Goal: Information Seeking & Learning: Check status

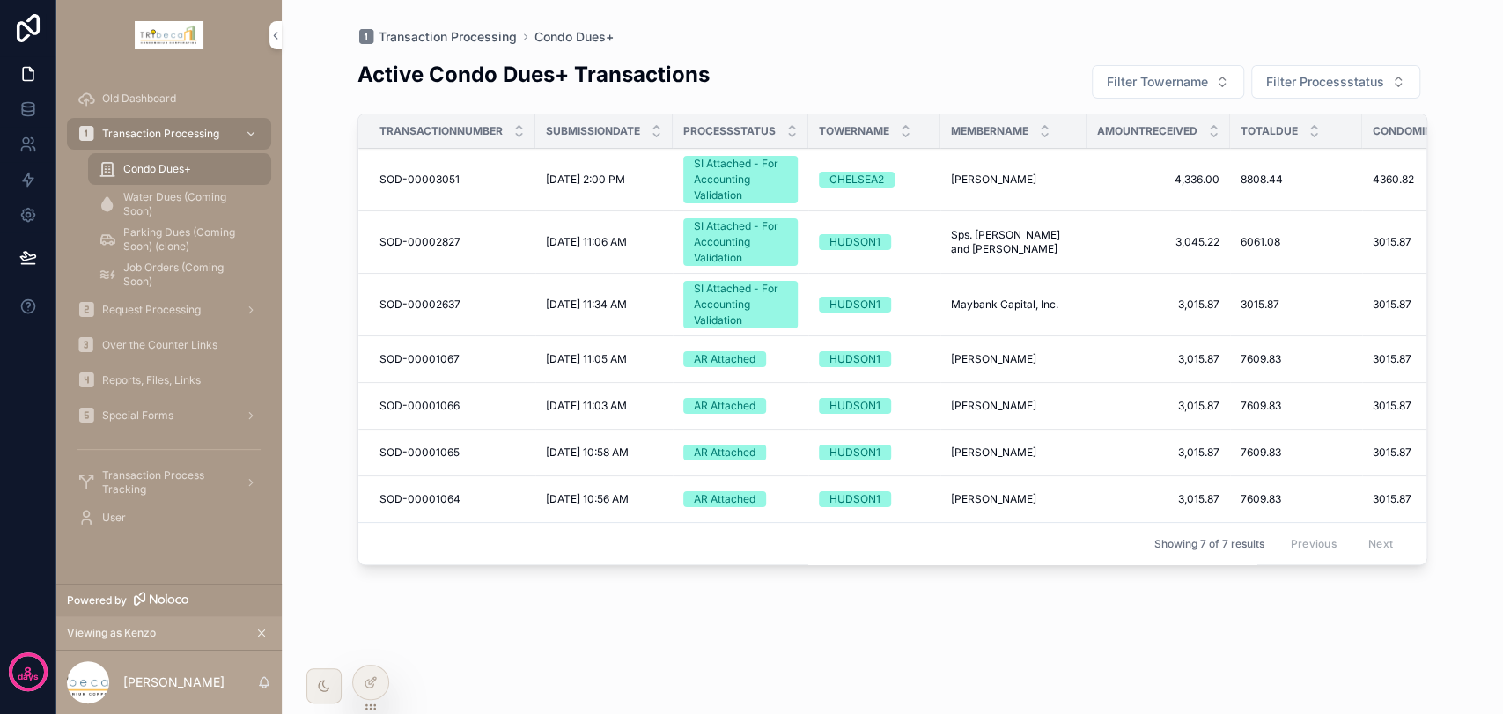
click at [173, 373] on span "Reports, Files, Links" at bounding box center [151, 380] width 99 height 14
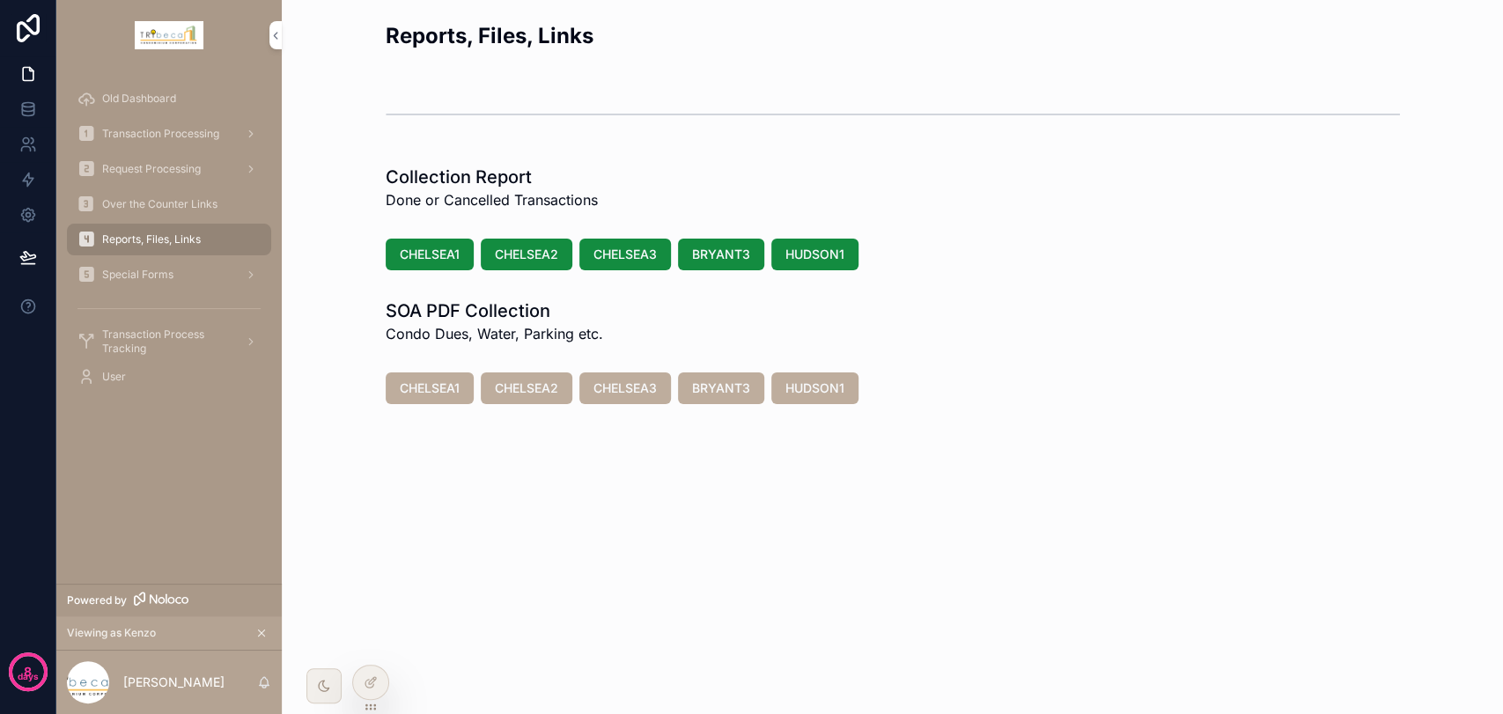
click at [189, 203] on span "Over the Counter Links" at bounding box center [159, 204] width 115 height 14
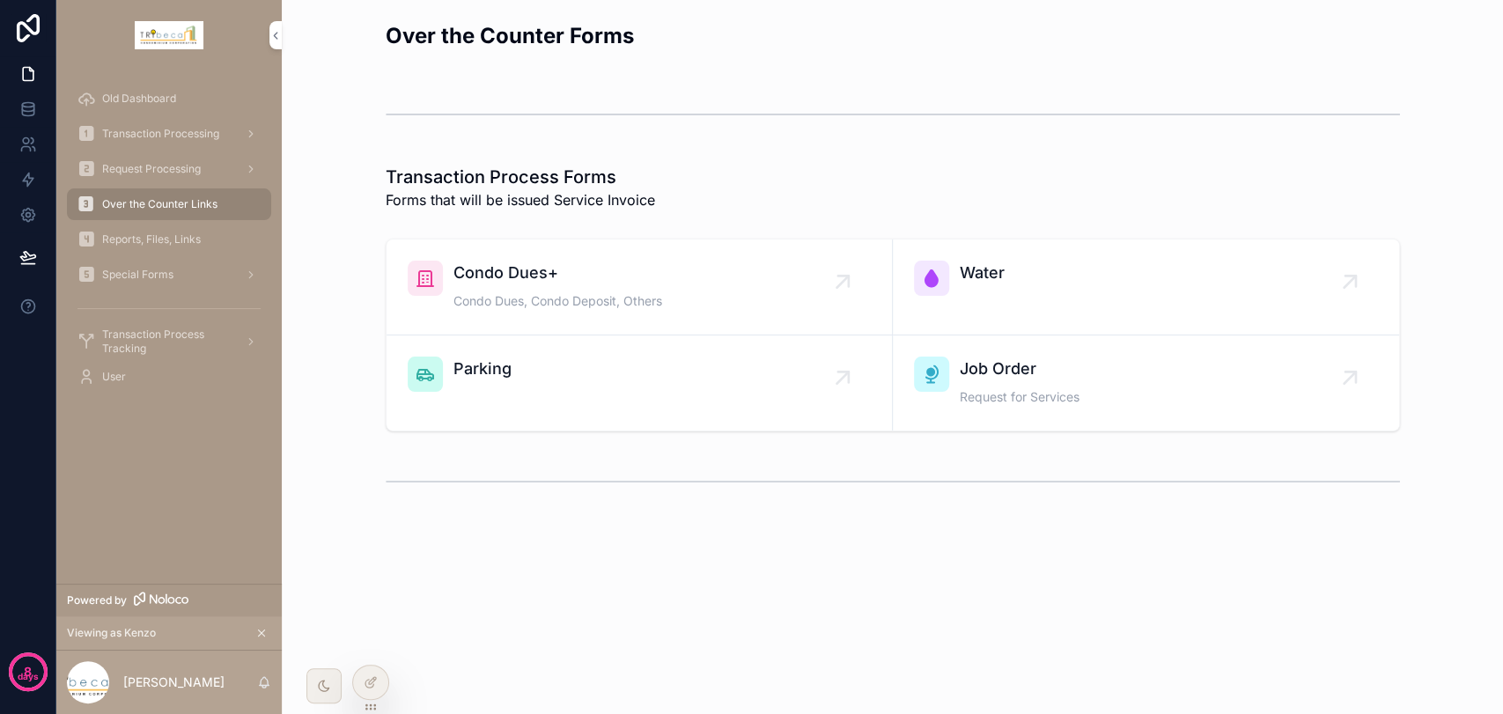
click at [458, 262] on span "Condo Dues+" at bounding box center [557, 273] width 209 height 25
click at [175, 136] on span "Transaction Processing" at bounding box center [160, 134] width 117 height 14
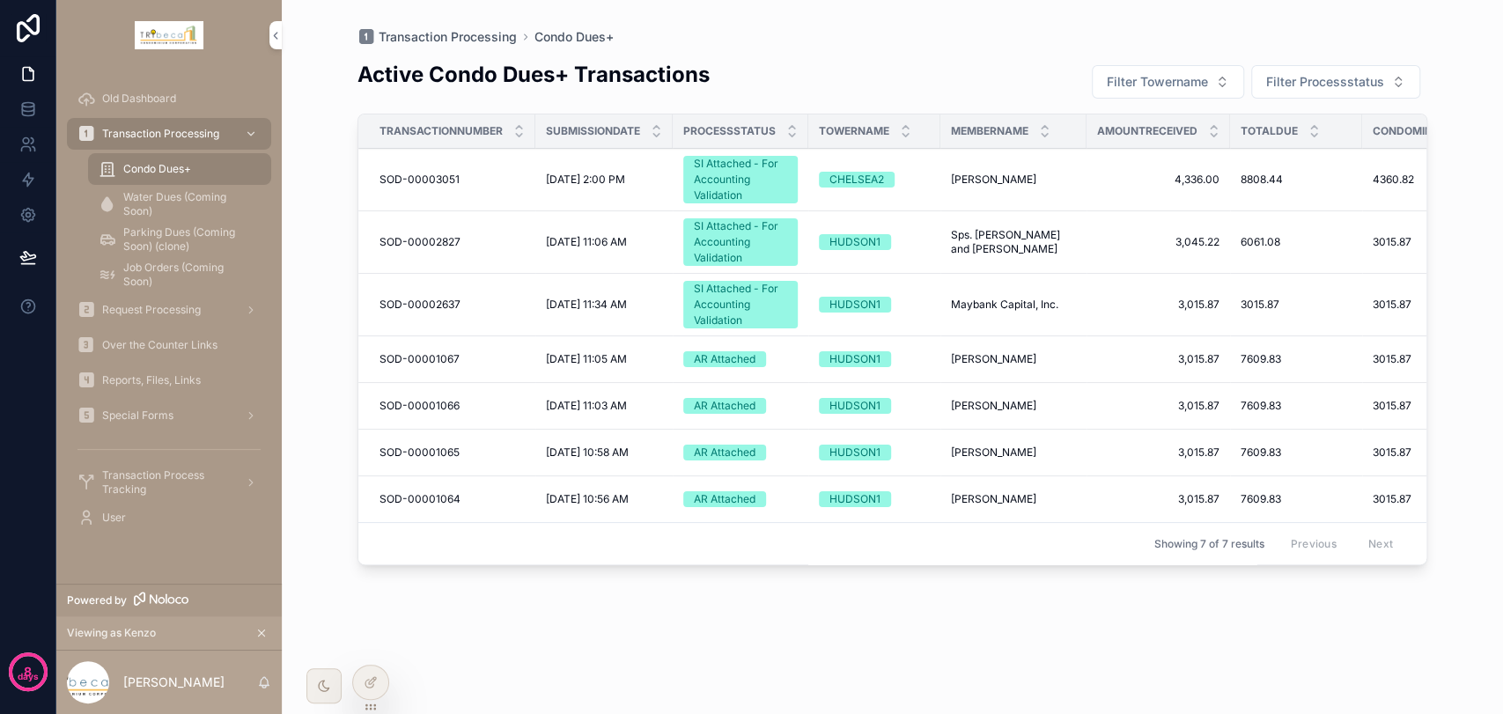
click at [0, 0] on icon at bounding box center [0, 0] width 0 height 0
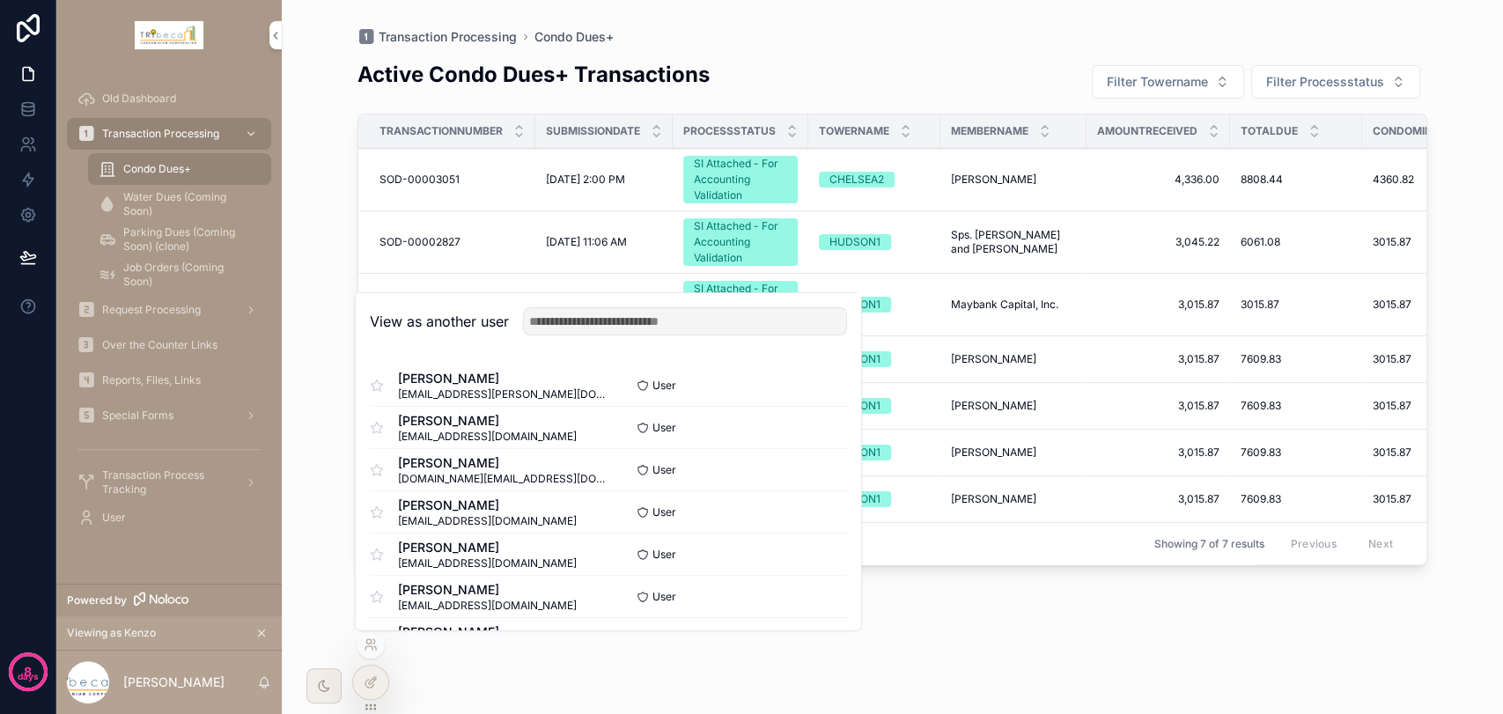
click at [0, 0] on button "Select" at bounding box center [0, 0] width 0 height 0
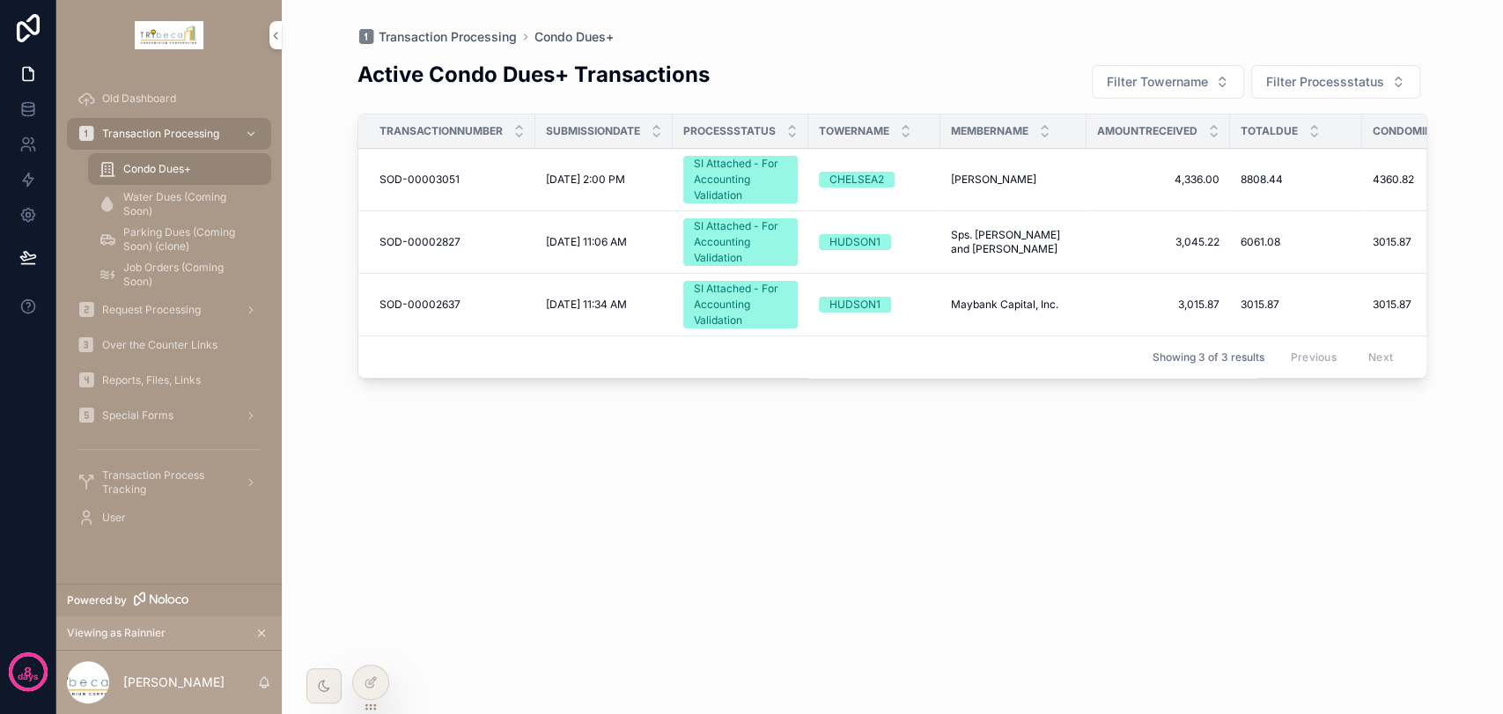
click at [722, 173] on div "SI Attached - For Accounting Validation" at bounding box center [740, 180] width 93 height 48
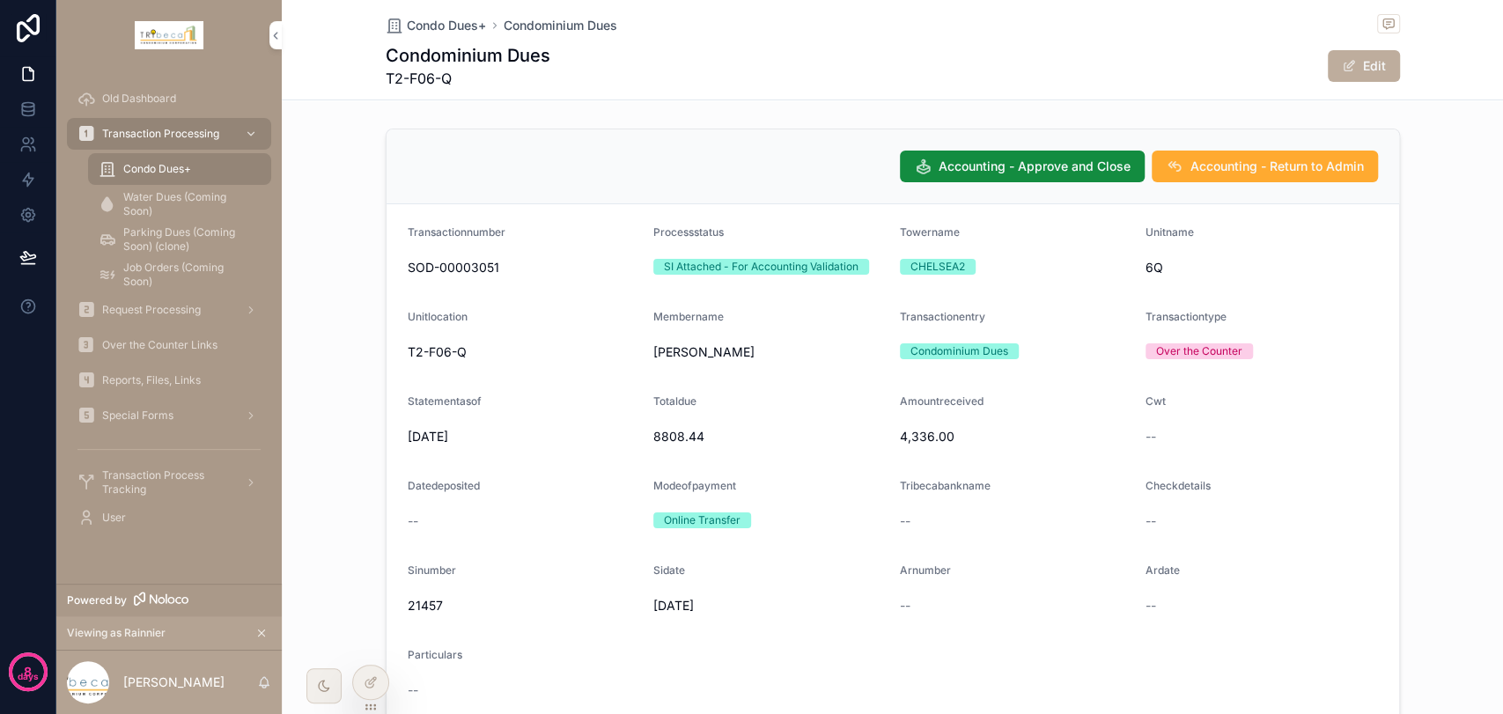
click at [203, 169] on div "Condo Dues+" at bounding box center [180, 169] width 162 height 28
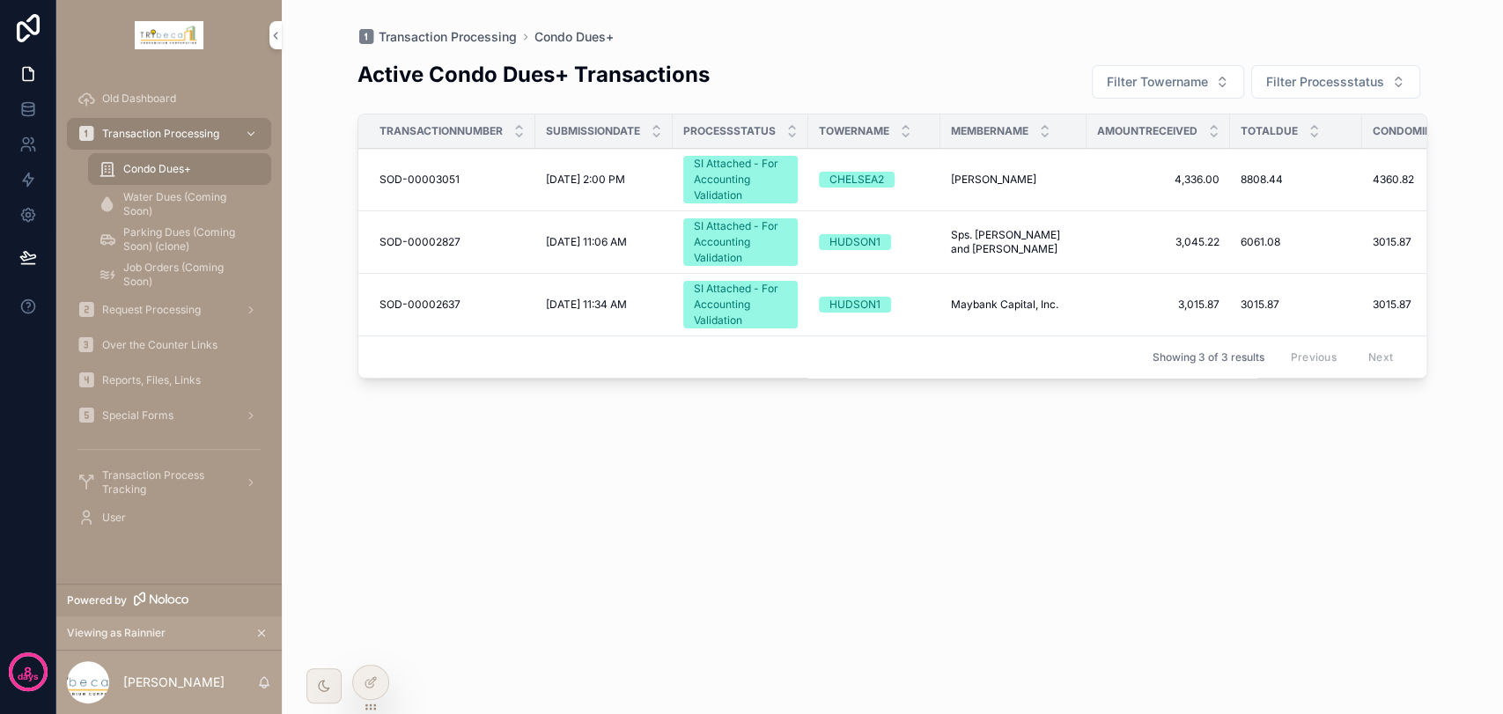
click at [754, 247] on div "SI Attached - For Accounting Validation" at bounding box center [740, 242] width 93 height 48
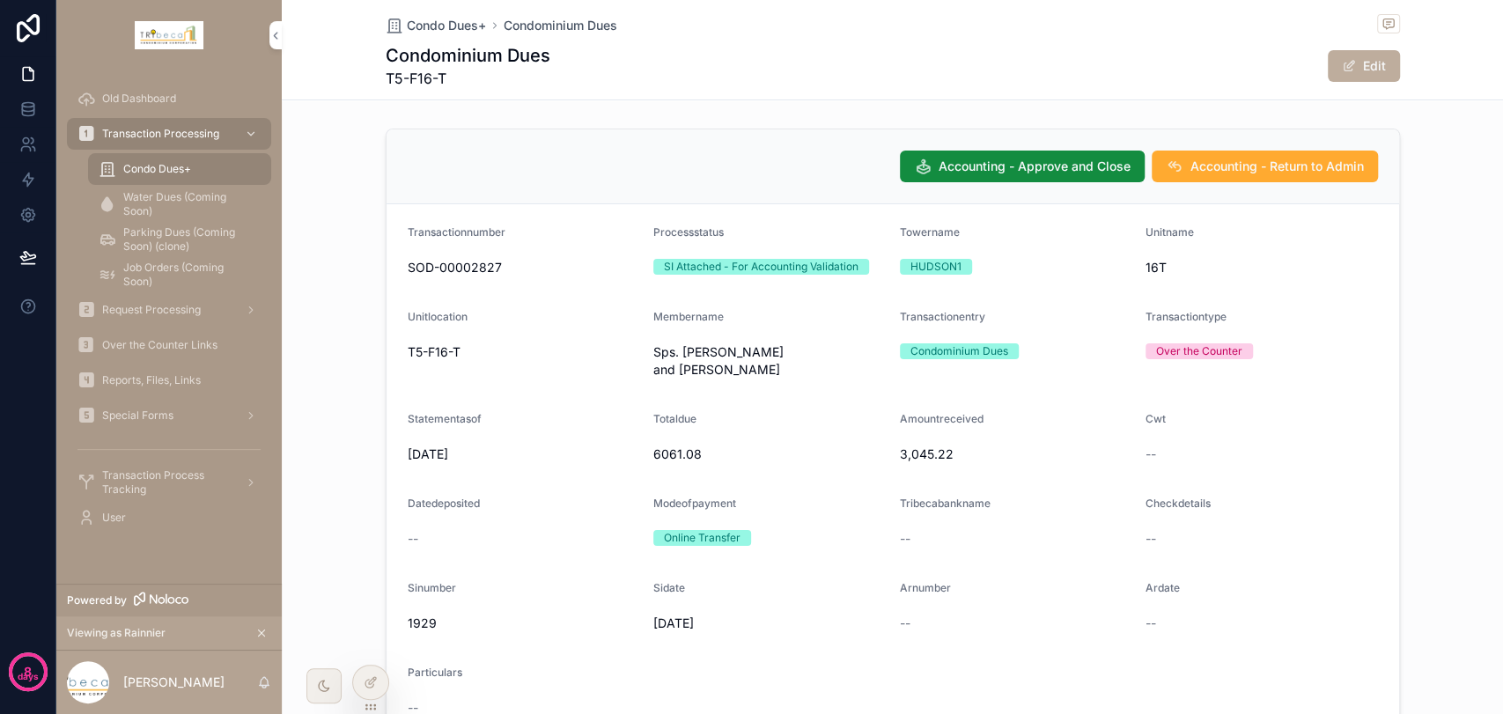
click at [188, 170] on span "Condo Dues+" at bounding box center [157, 169] width 68 height 14
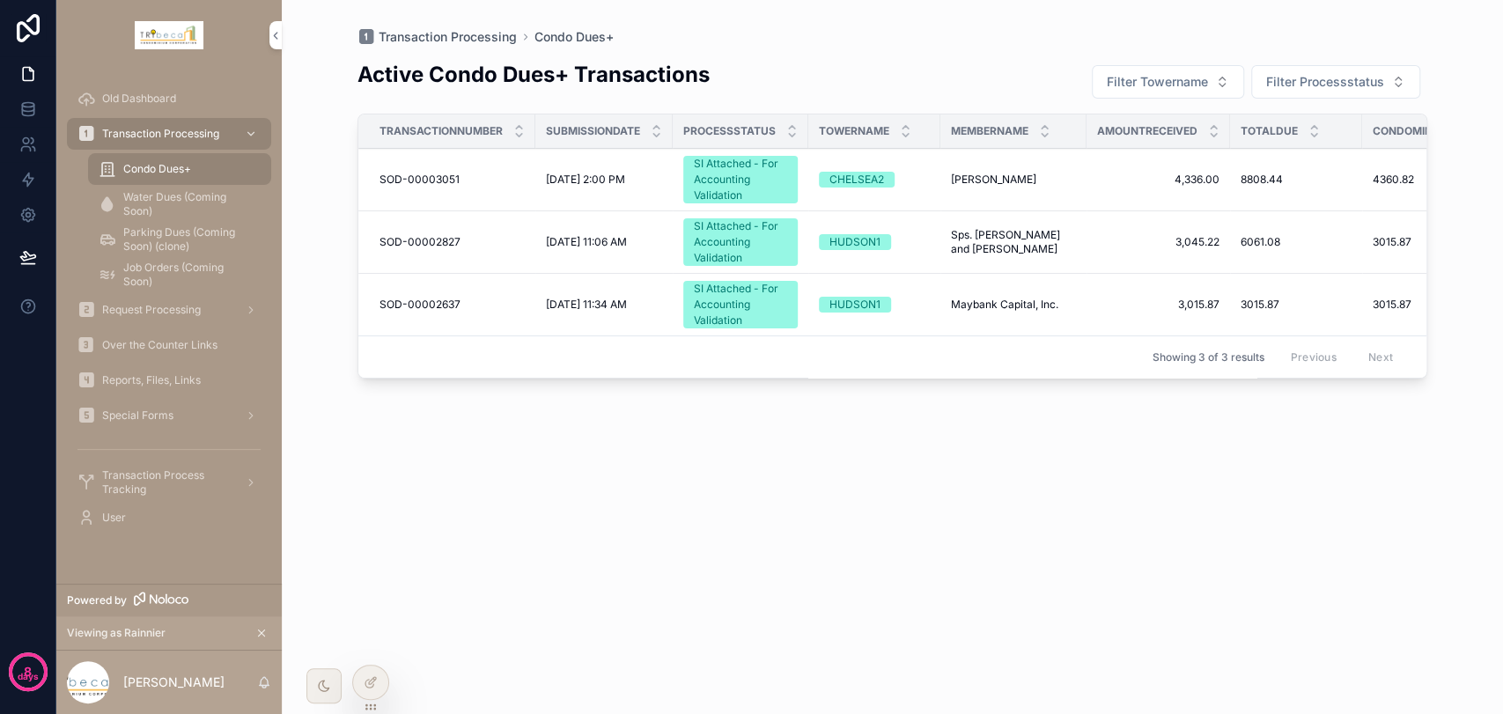
click at [777, 298] on div "SI Attached - For Accounting Validation" at bounding box center [740, 305] width 93 height 48
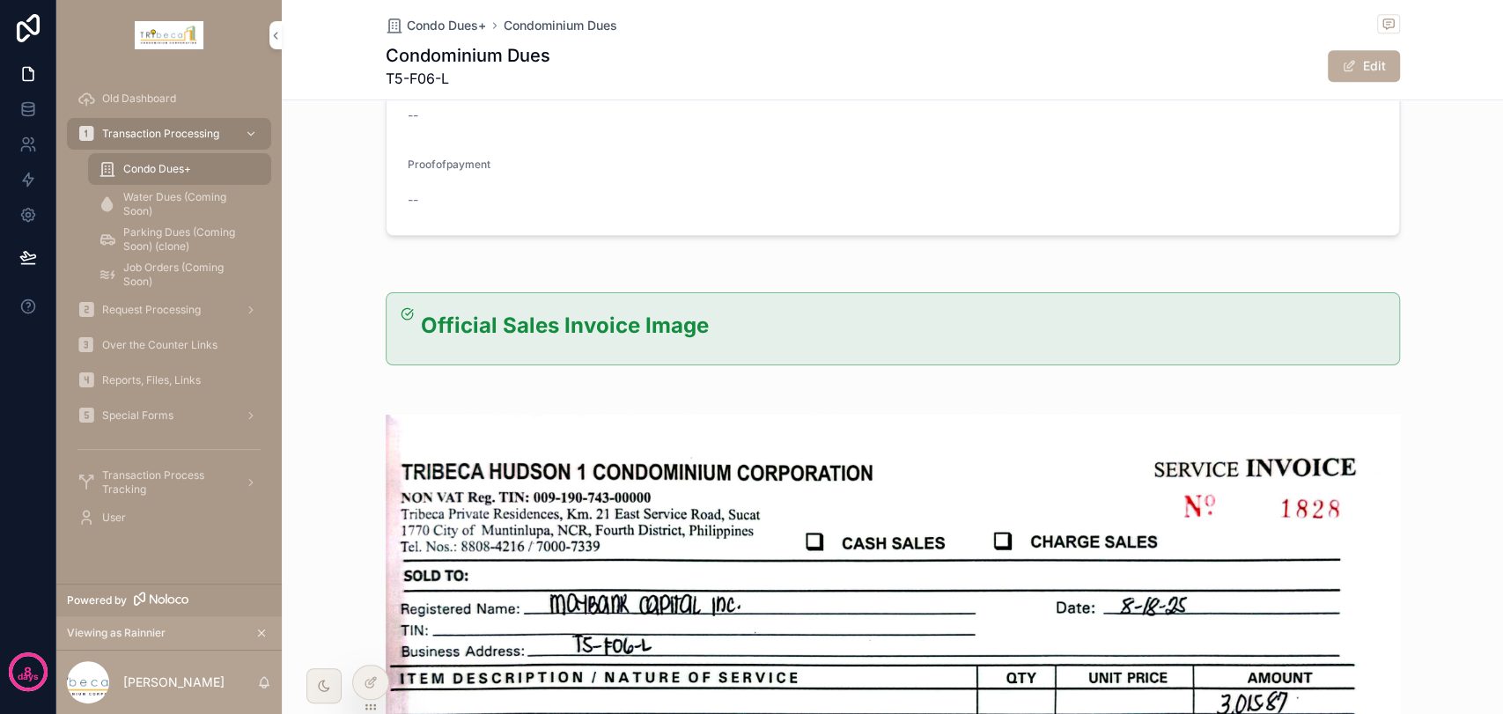
scroll to position [168, 0]
